Goal: Task Accomplishment & Management: Use online tool/utility

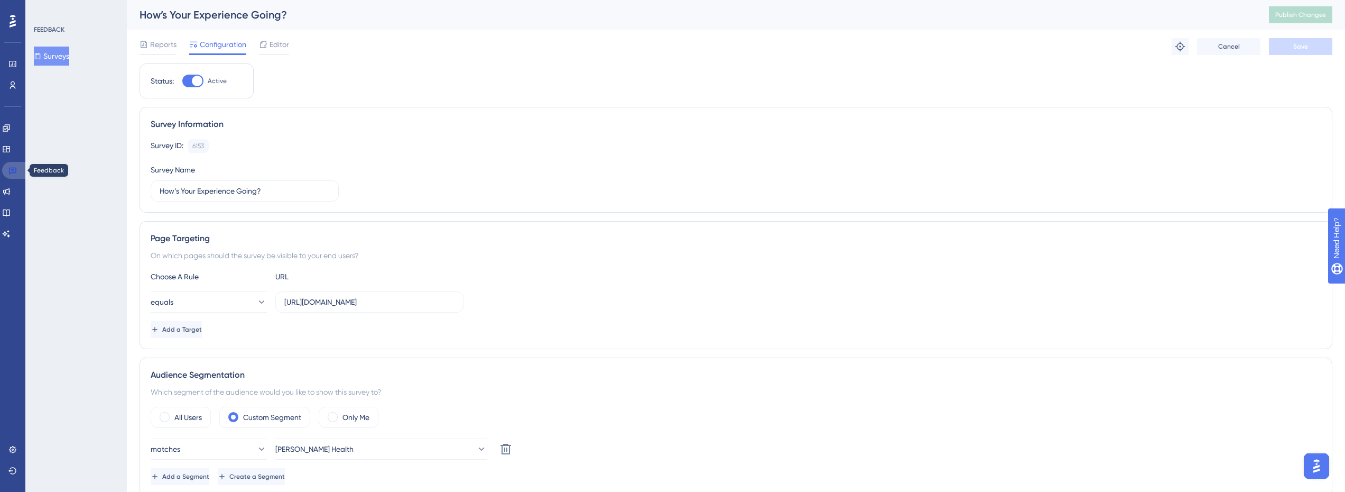
click at [12, 168] on icon at bounding box center [12, 171] width 7 height 7
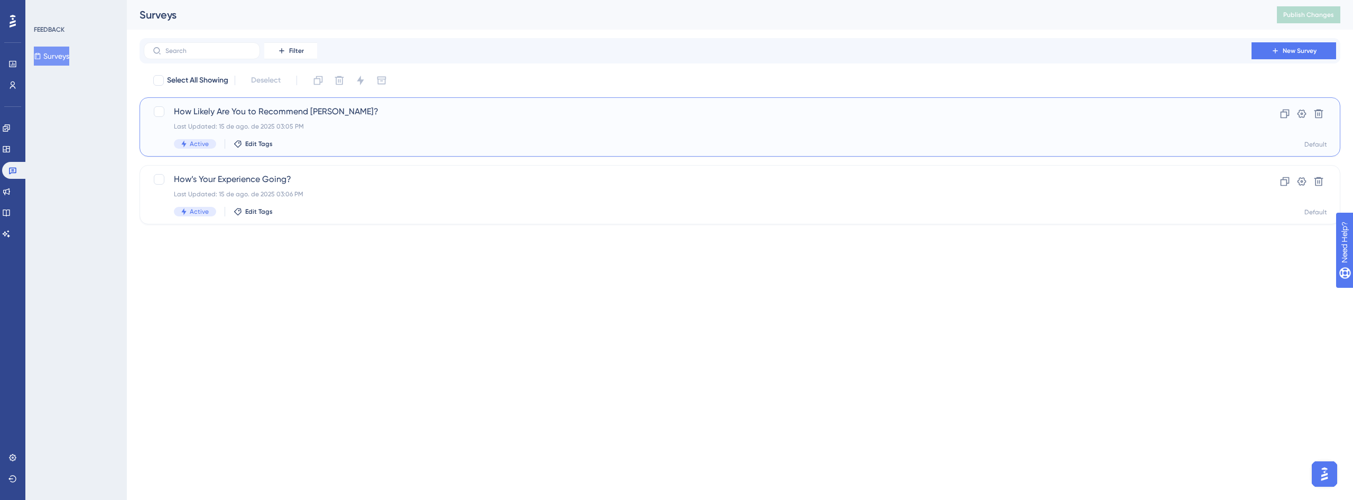
click at [308, 116] on span "How Likely Are You to Recommend [PERSON_NAME]?" at bounding box center [698, 111] width 1048 height 13
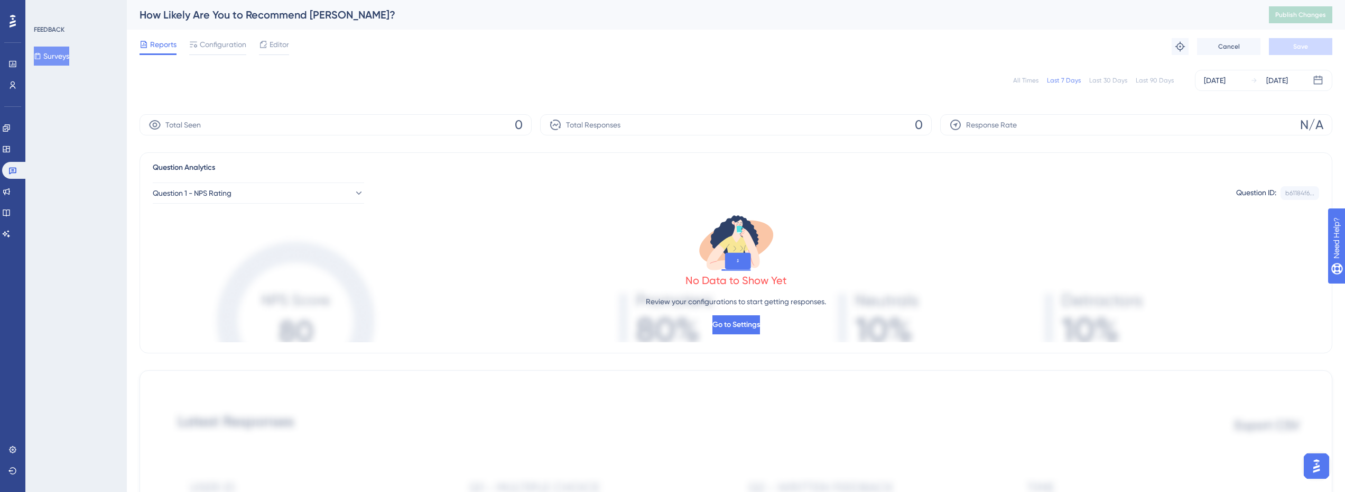
click at [268, 42] on div "Editor" at bounding box center [274, 44] width 30 height 13
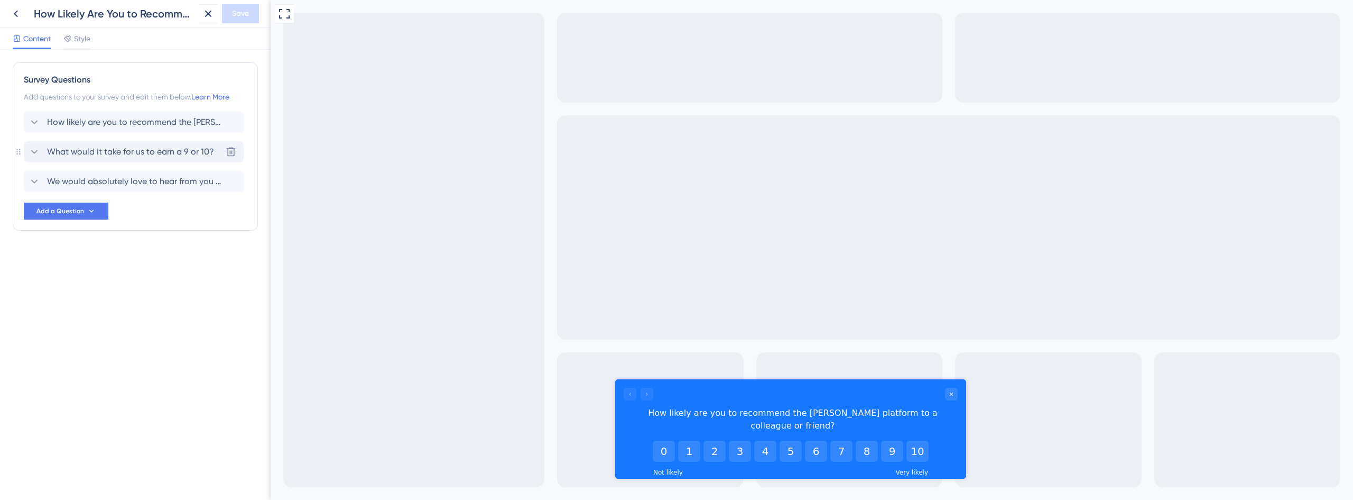
click at [124, 158] on div "What would it take for us to earn a 9 or 10? [GEOGRAPHIC_DATA]" at bounding box center [134, 151] width 220 height 21
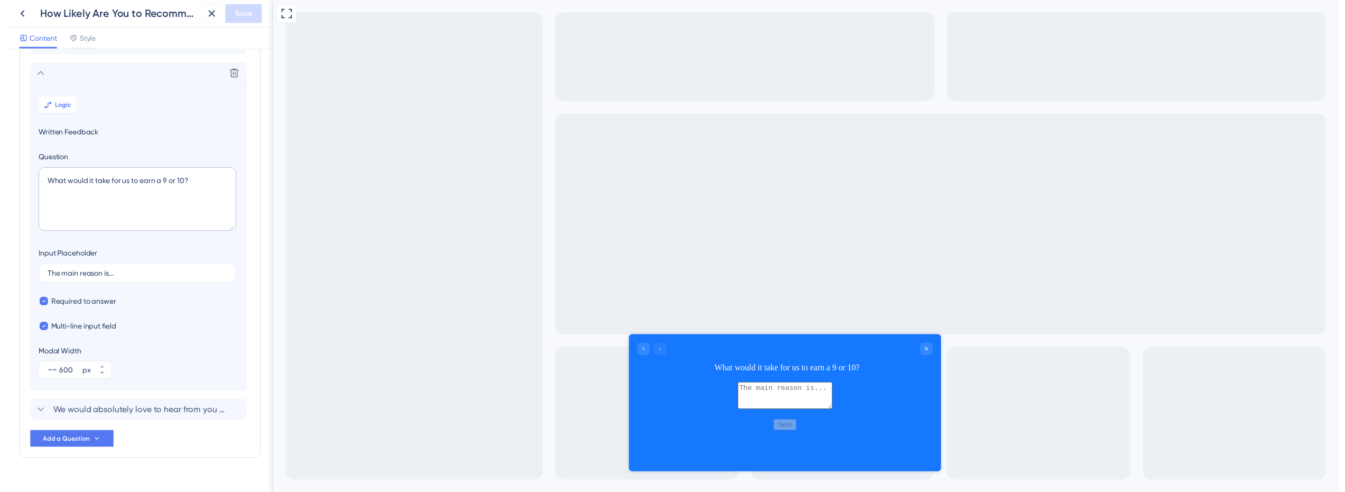
scroll to position [91, 0]
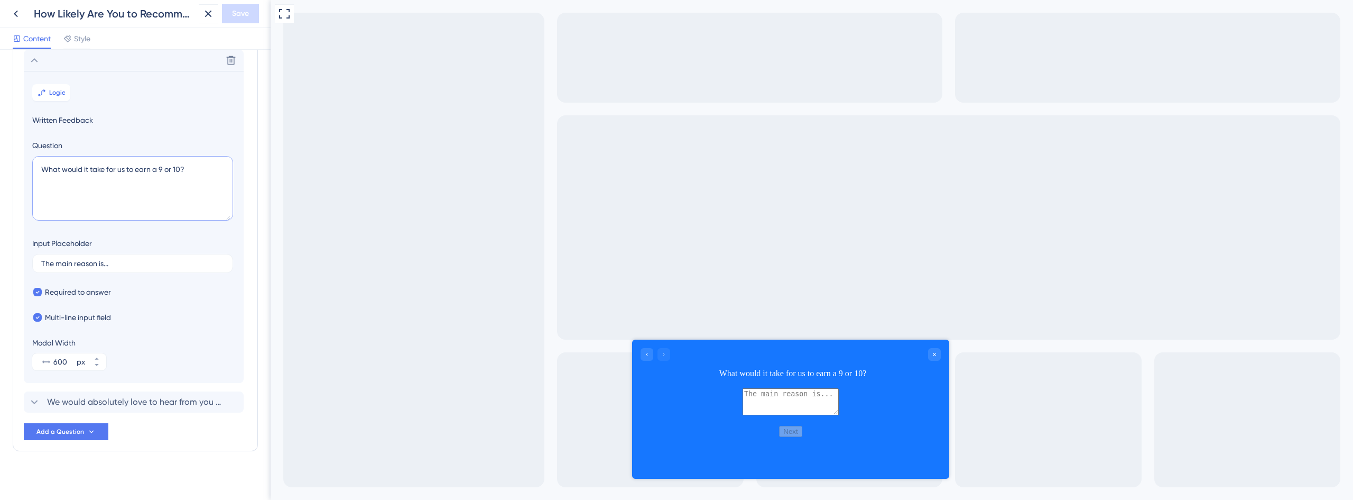
click at [83, 172] on textarea "What would it take for us to earn a 9 or 10?" at bounding box center [132, 188] width 201 height 64
click at [104, 168] on textarea "What would it take for us to earn a 9 or 10?" at bounding box center [132, 188] width 201 height 64
drag, startPoint x: 41, startPoint y: 170, endPoint x: 104, endPoint y: 169, distance: 62.4
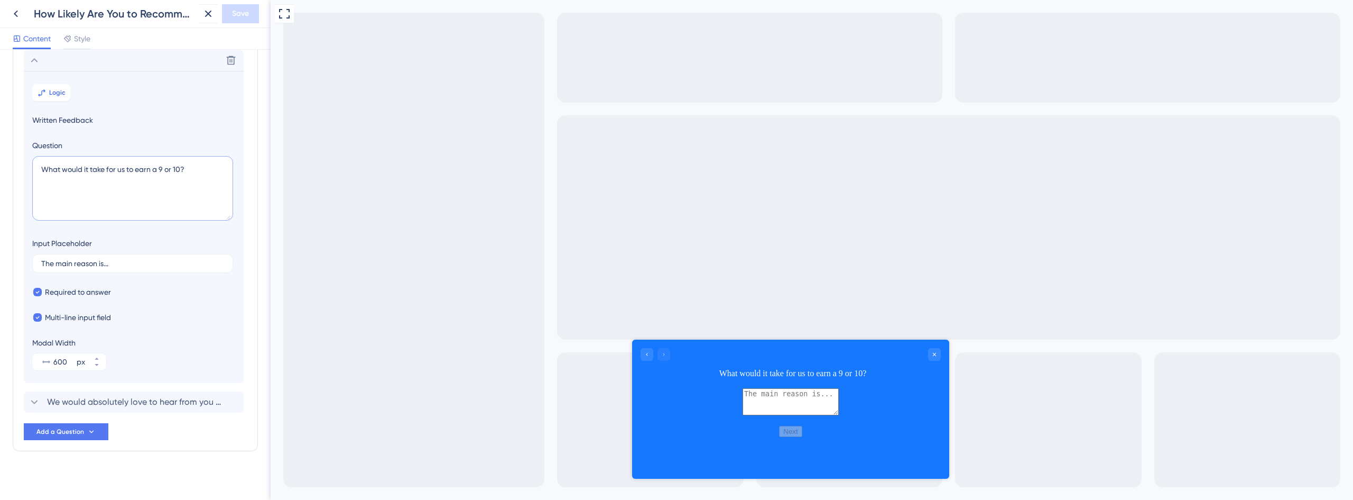
click at [104, 169] on textarea "What would it take for us to earn a 9 or 10?" at bounding box center [132, 188] width 201 height 64
click at [16, 17] on icon at bounding box center [16, 13] width 13 height 13
